Goal: Use online tool/utility: Utilize a website feature to perform a specific function

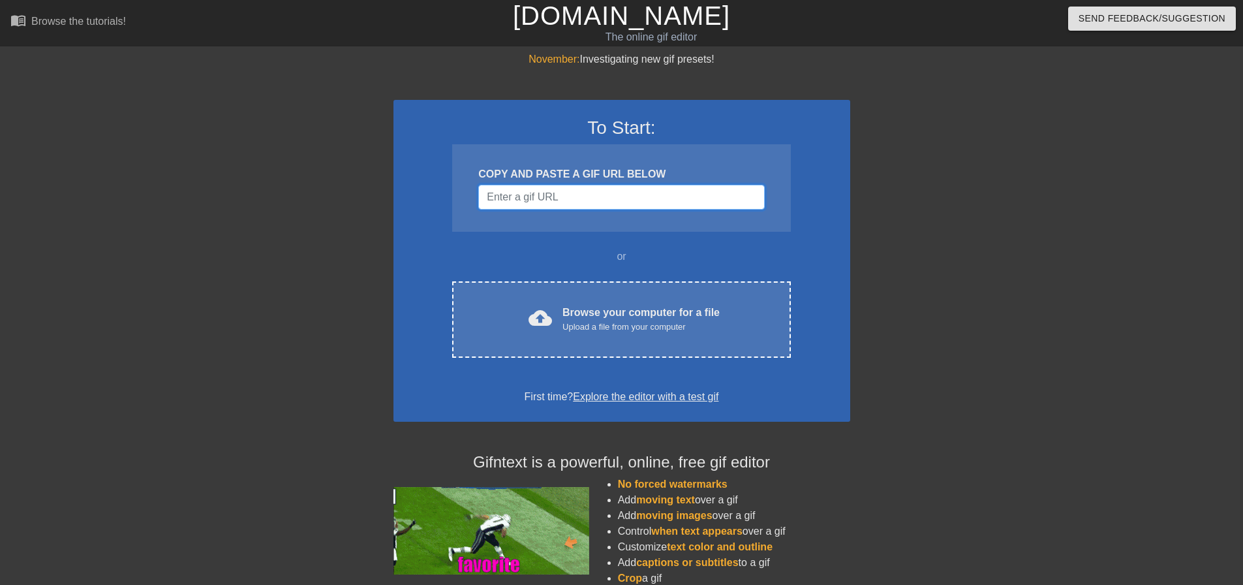
click at [587, 193] on input "Username" at bounding box center [621, 197] width 286 height 25
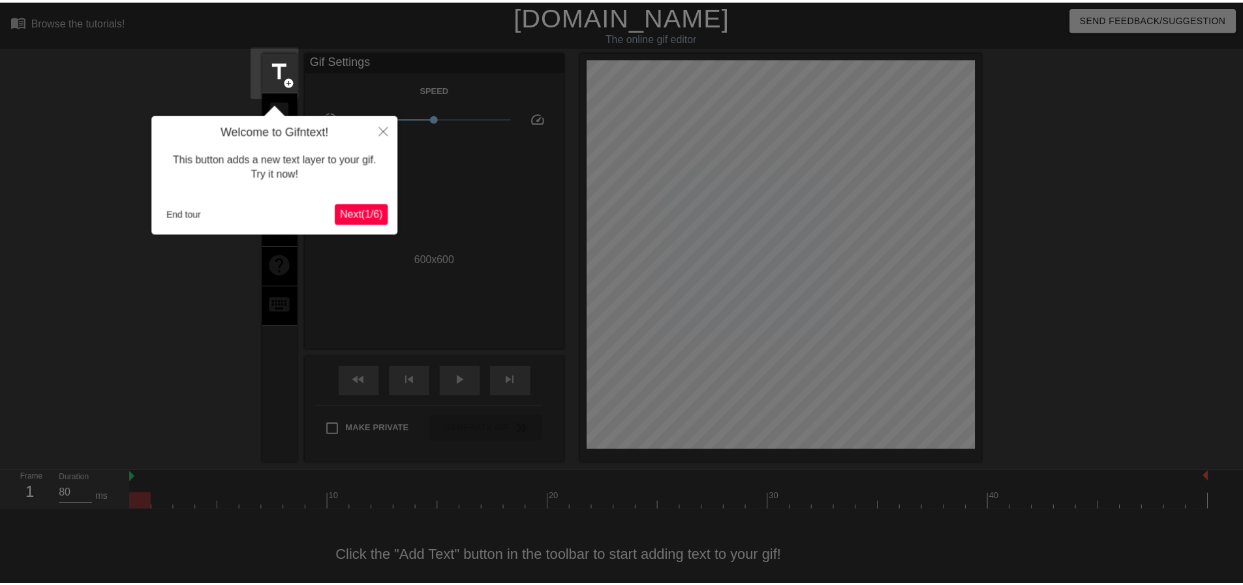
scroll to position [16, 0]
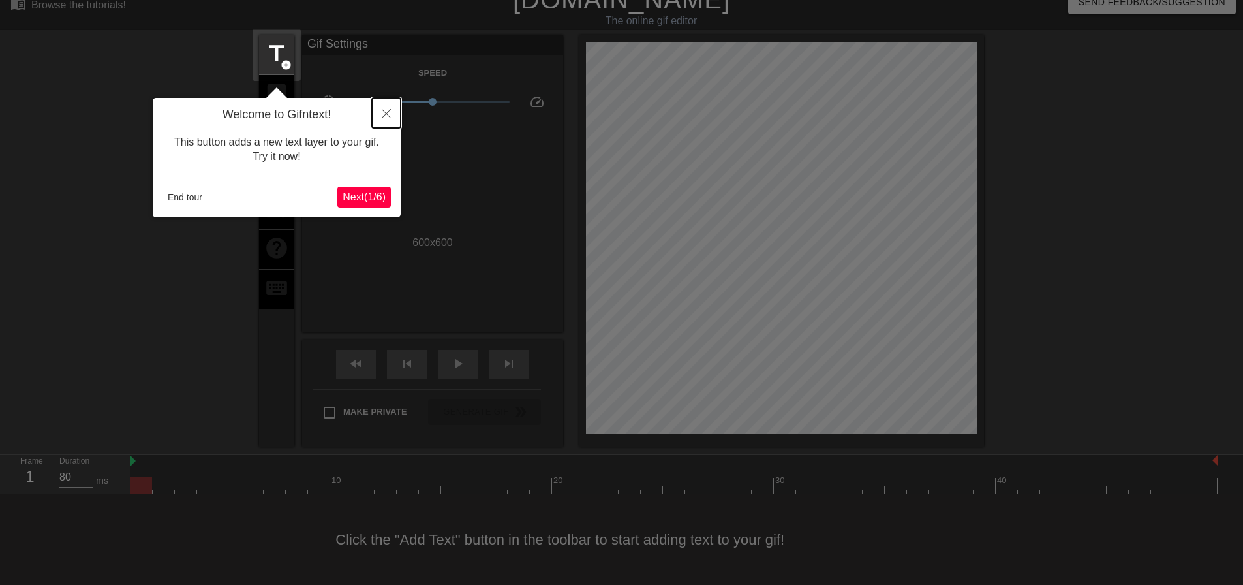
click at [391, 111] on button "Close" at bounding box center [386, 113] width 29 height 30
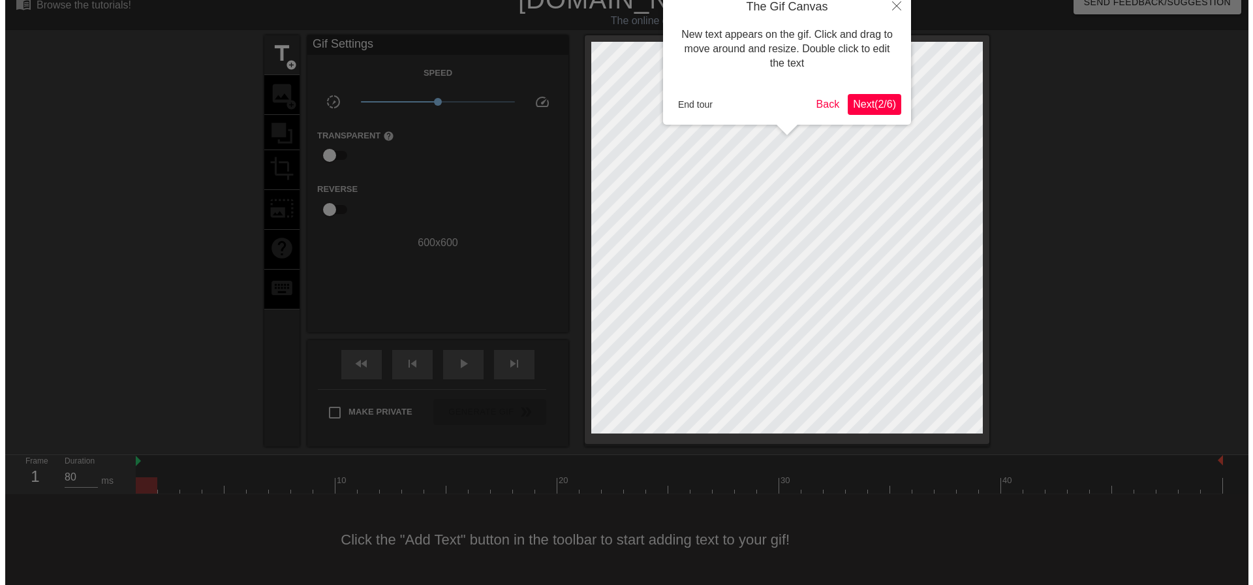
scroll to position [0, 0]
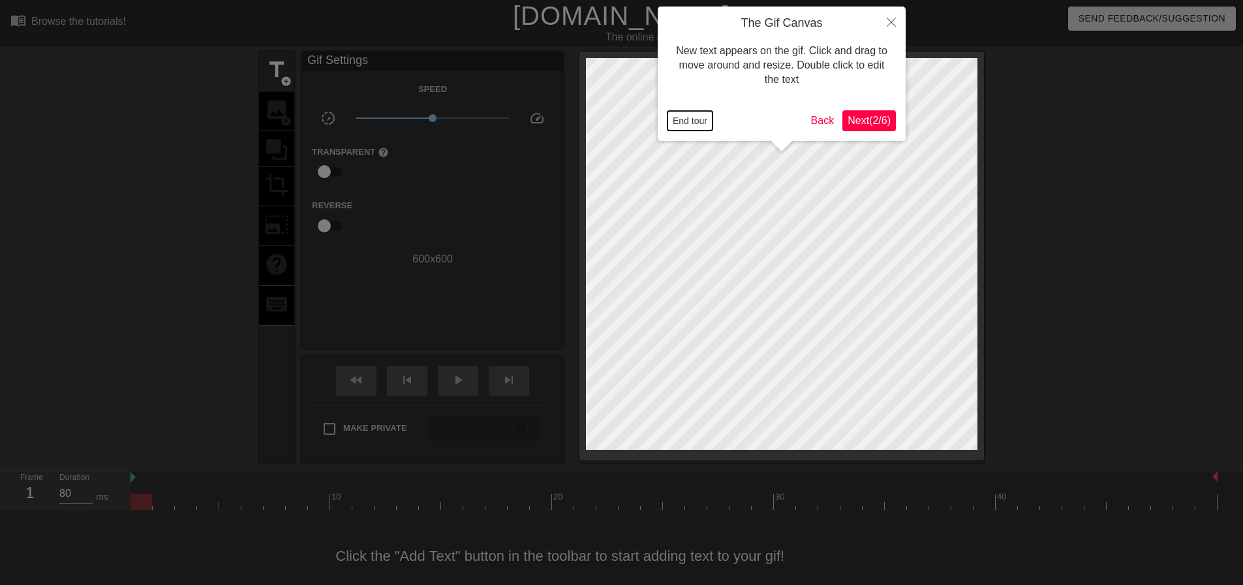
click at [680, 122] on button "End tour" at bounding box center [689, 121] width 45 height 20
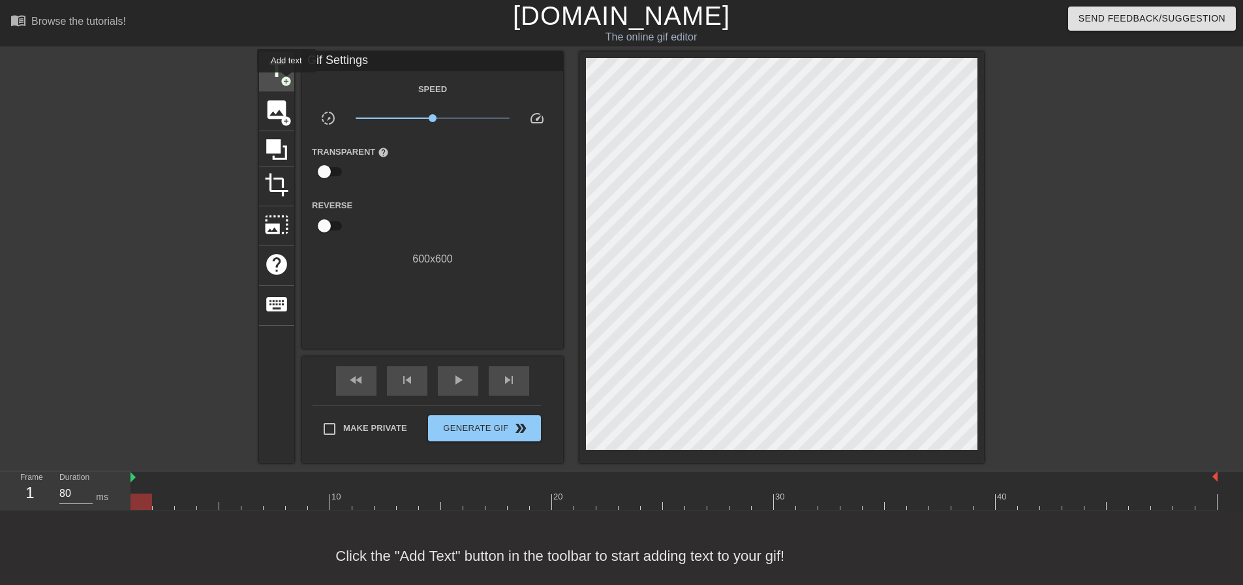
click at [286, 82] on span "add_circle" at bounding box center [286, 81] width 11 height 11
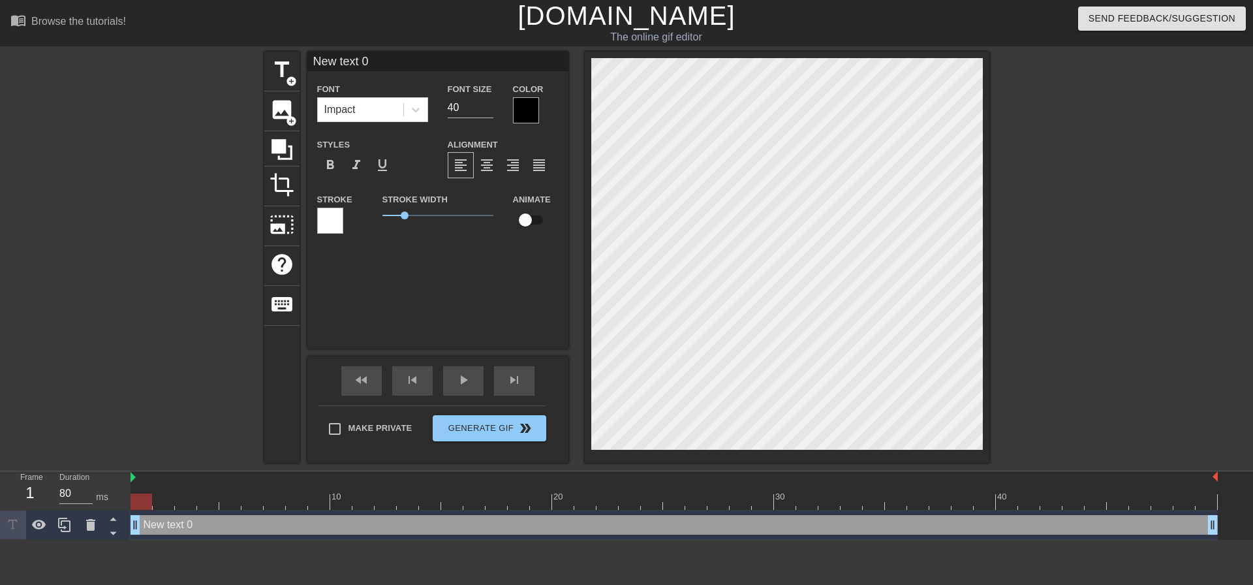
click at [519, 222] on input "checkbox" at bounding box center [525, 219] width 74 height 25
checkbox input "true"
type input "E"
type textarea "E"
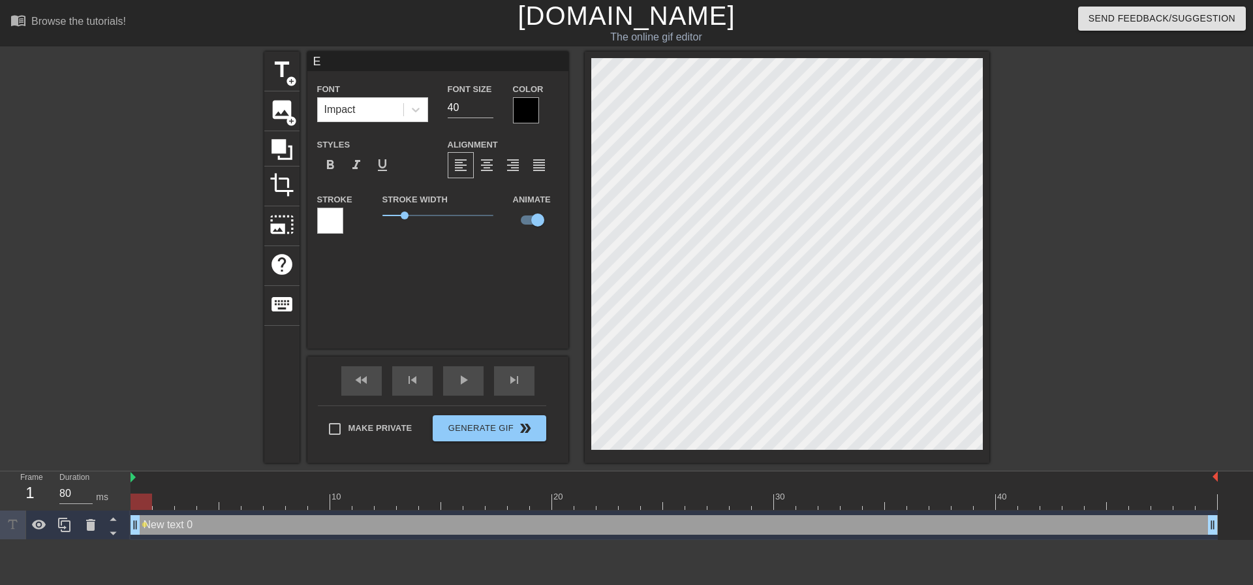
type input "Ep"
type textarea "Ep"
type input "Epi"
type textarea "Epi"
type input "Epic"
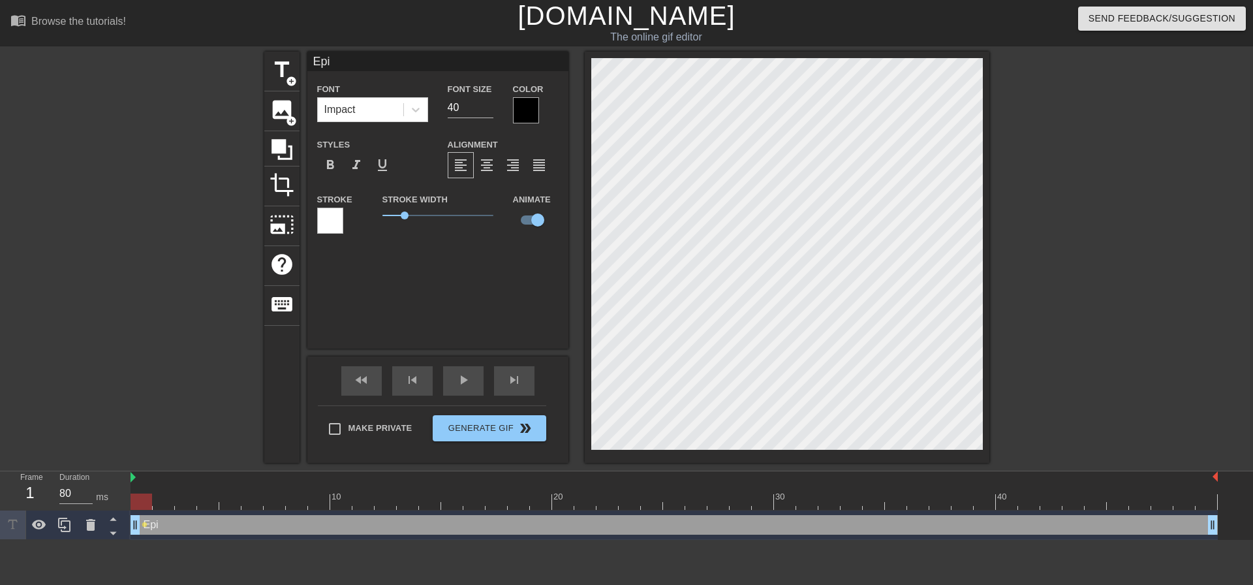
type textarea "Epic"
type input "80"
click at [508, 419] on button "Generate Gif double_arrow" at bounding box center [489, 428] width 113 height 26
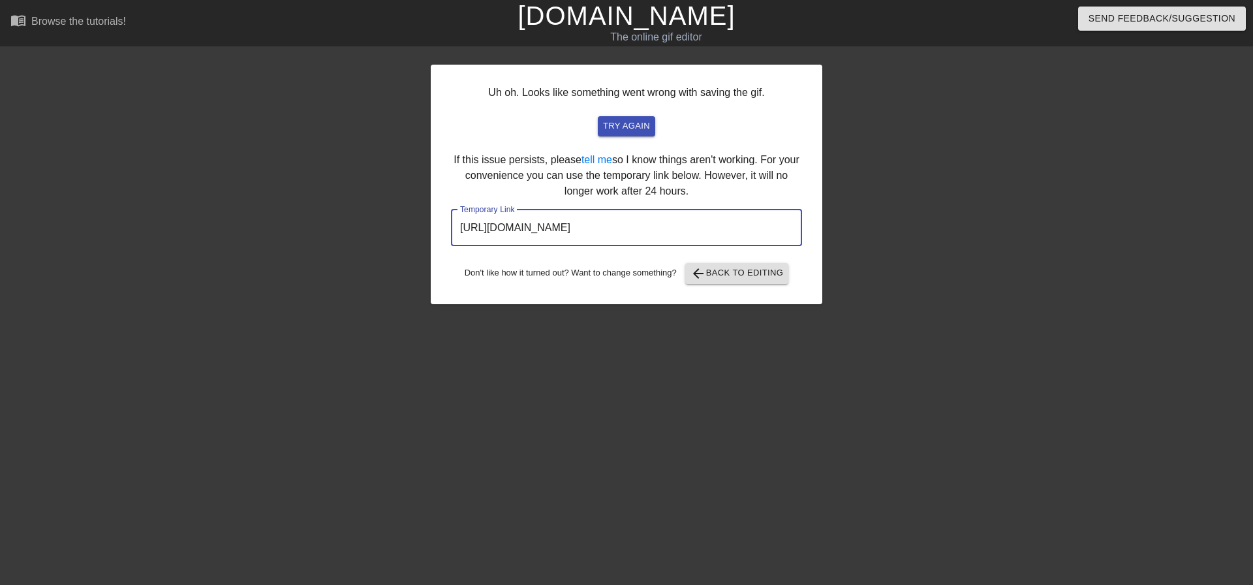
click at [617, 215] on input "[URL][DOMAIN_NAME]" at bounding box center [626, 227] width 351 height 37
